Goal: Find contact information: Obtain details needed to contact an individual or organization

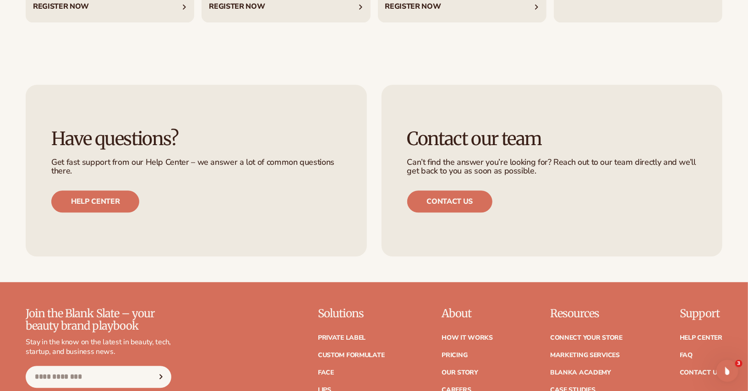
scroll to position [3891, 0]
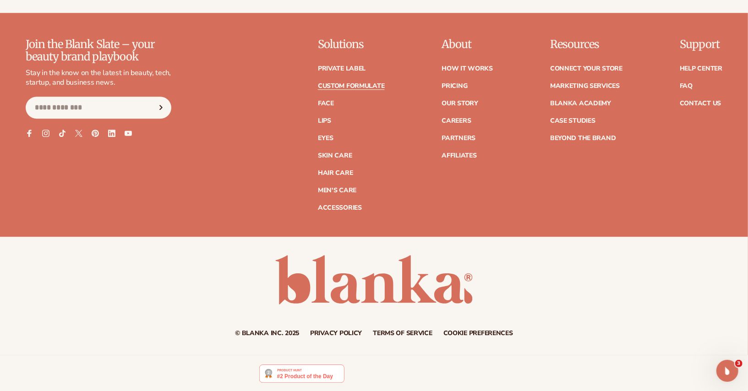
click at [374, 86] on link "Custom formulate" at bounding box center [351, 86] width 67 height 6
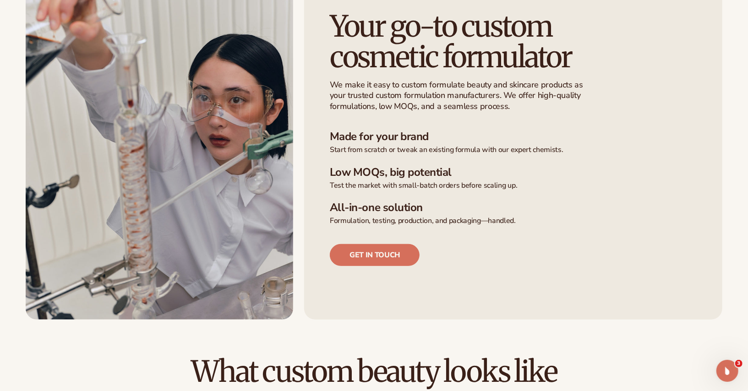
scroll to position [252, 0]
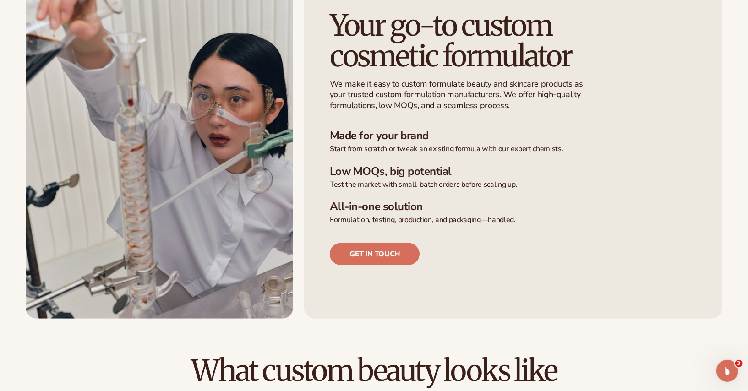
click at [355, 257] on link "Get in touch" at bounding box center [375, 254] width 90 height 22
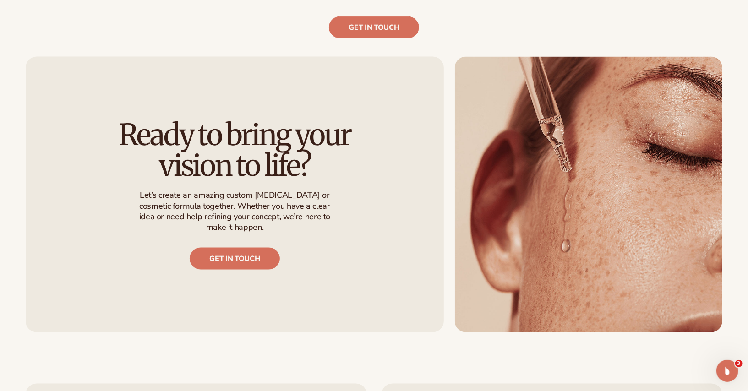
scroll to position [1386, 0]
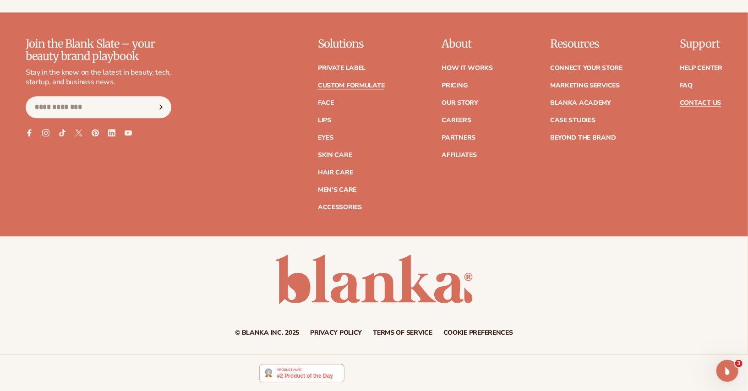
click at [691, 104] on link "Contact Us" at bounding box center [700, 103] width 41 height 6
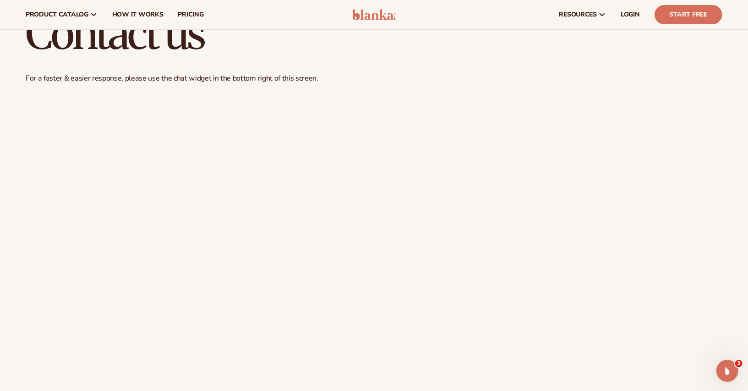
scroll to position [41, 0]
